Goal: Task Accomplishment & Management: Manage account settings

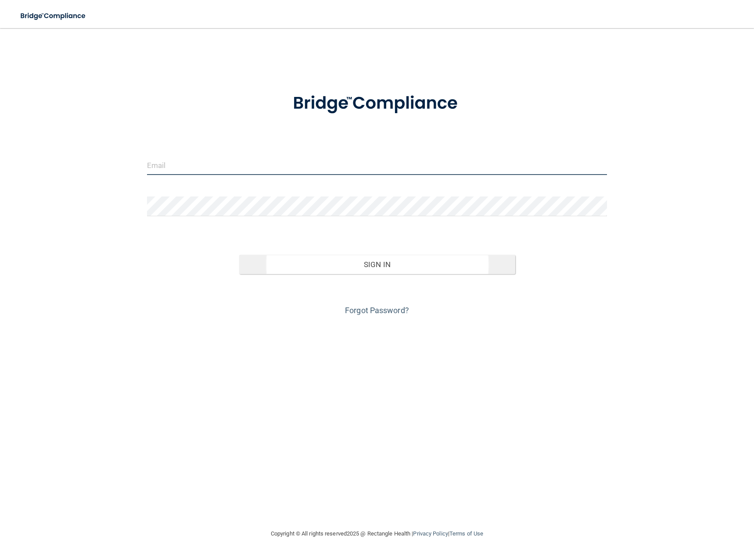
type input "[EMAIL_ADDRESS][DOMAIN_NAME]"
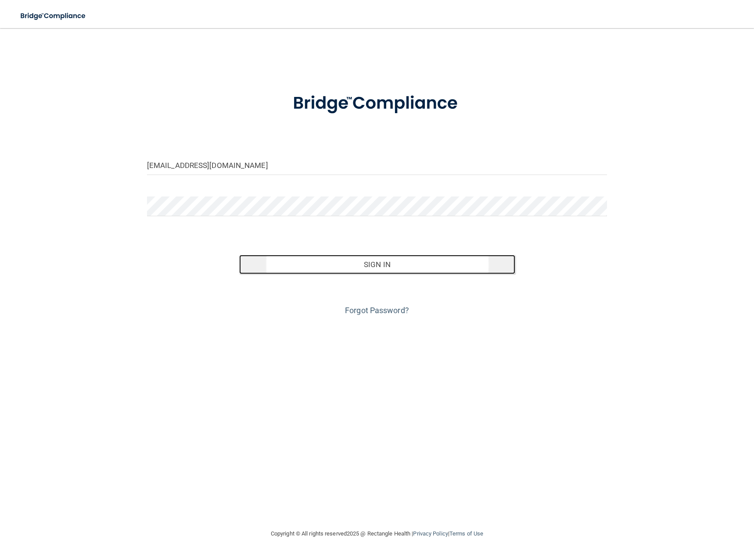
click at [369, 273] on button "Sign In" at bounding box center [377, 264] width 276 height 19
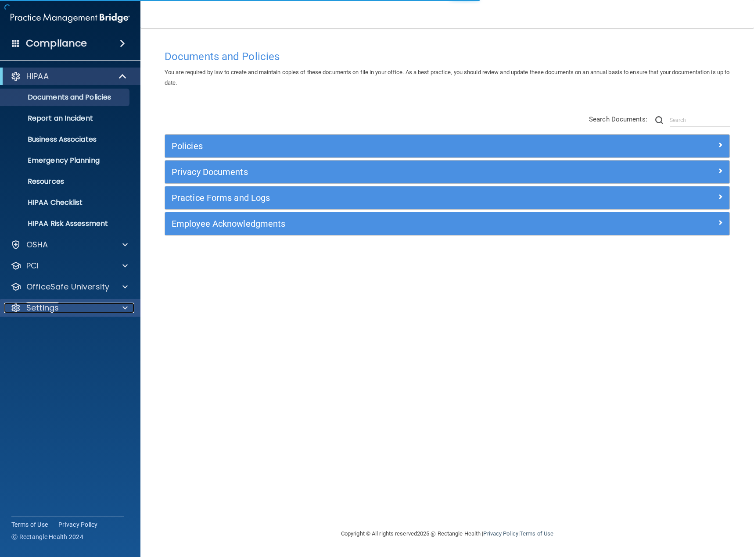
click at [57, 309] on p "Settings" at bounding box center [42, 308] width 32 height 11
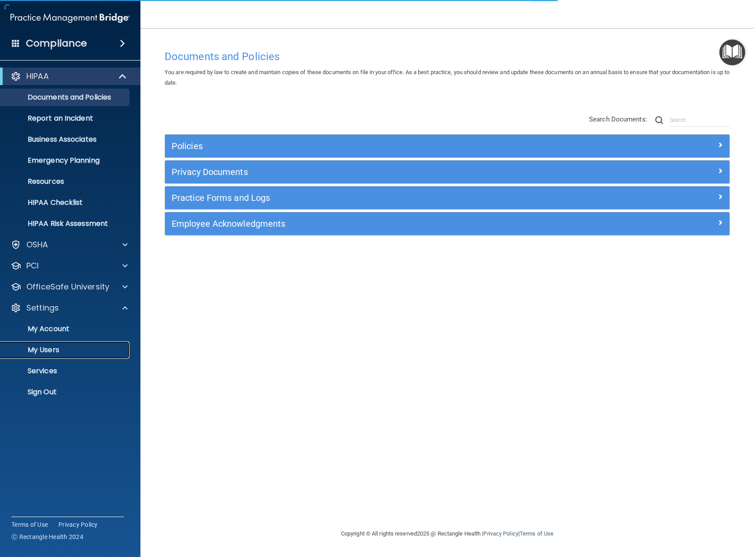
click at [50, 349] on p "My Users" at bounding box center [66, 350] width 120 height 9
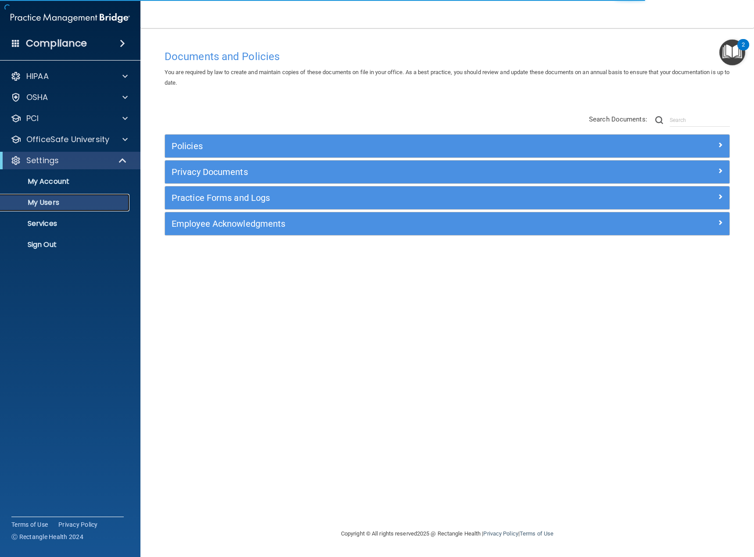
select select "20"
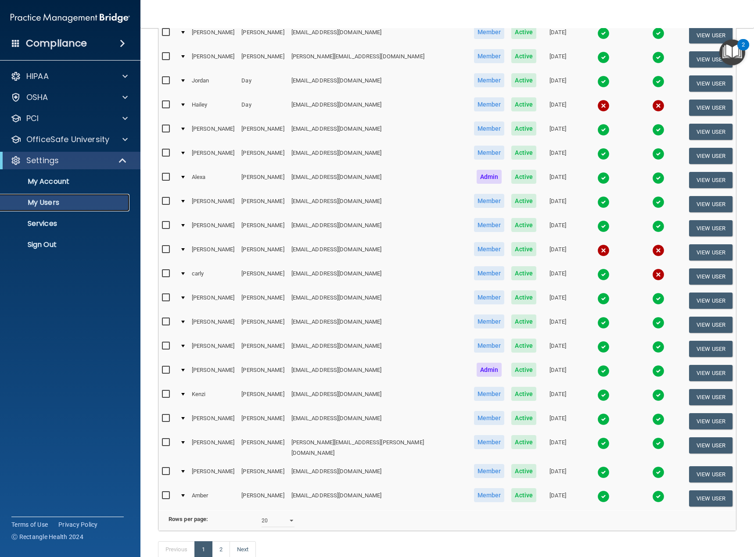
scroll to position [132, 0]
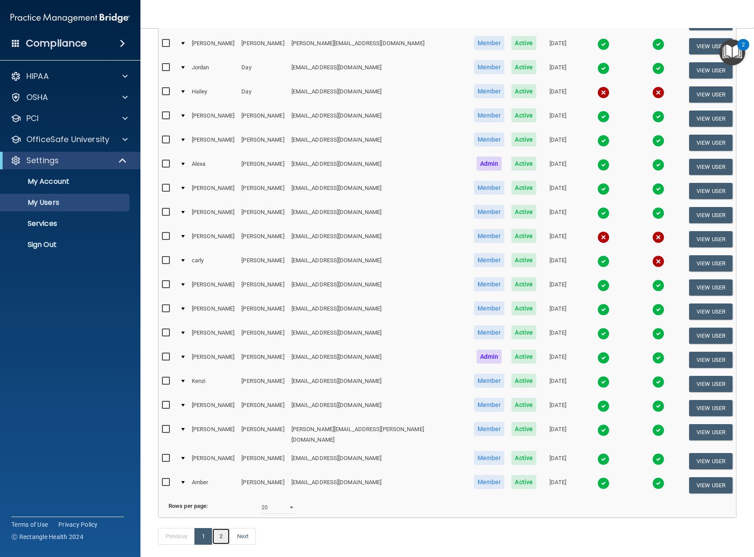
click at [221, 541] on link "2" at bounding box center [221, 536] width 18 height 17
select select "20"
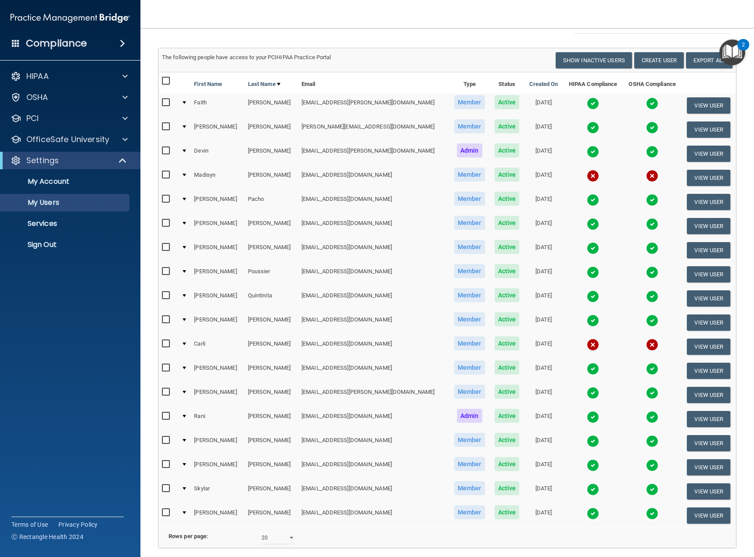
scroll to position [33, 0]
